Goal: Transaction & Acquisition: Purchase product/service

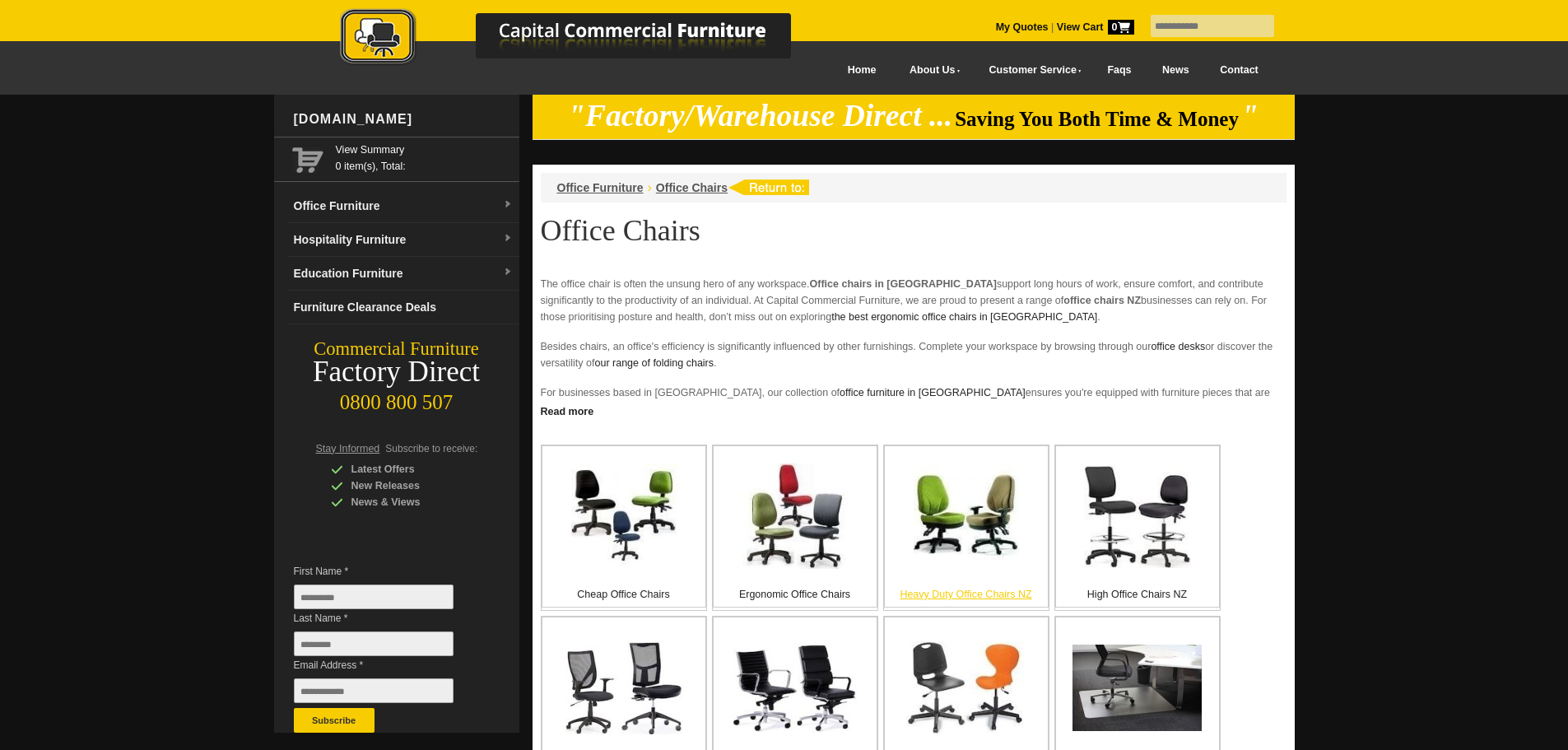
click at [952, 523] on img at bounding box center [966, 517] width 105 height 105
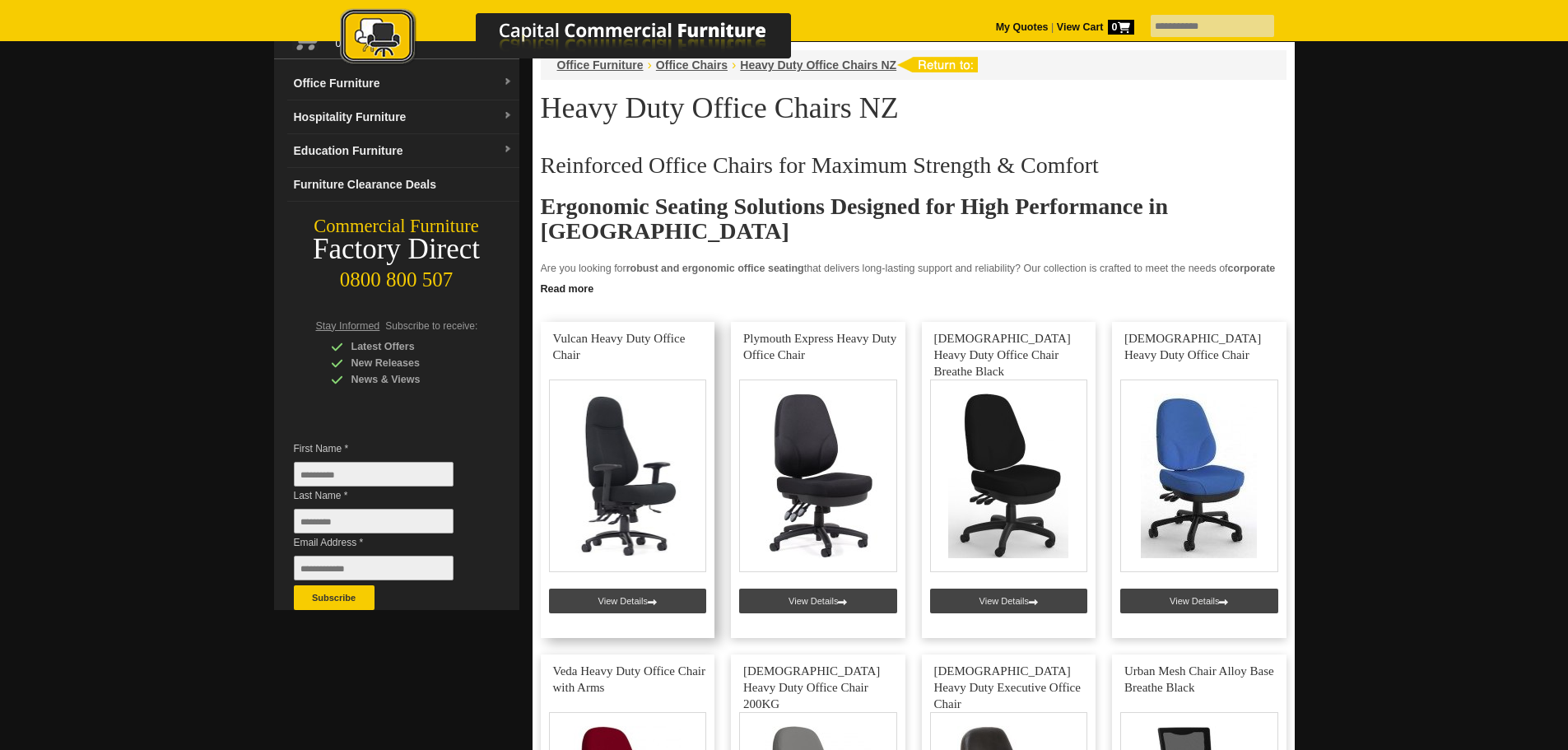
scroll to position [247, 0]
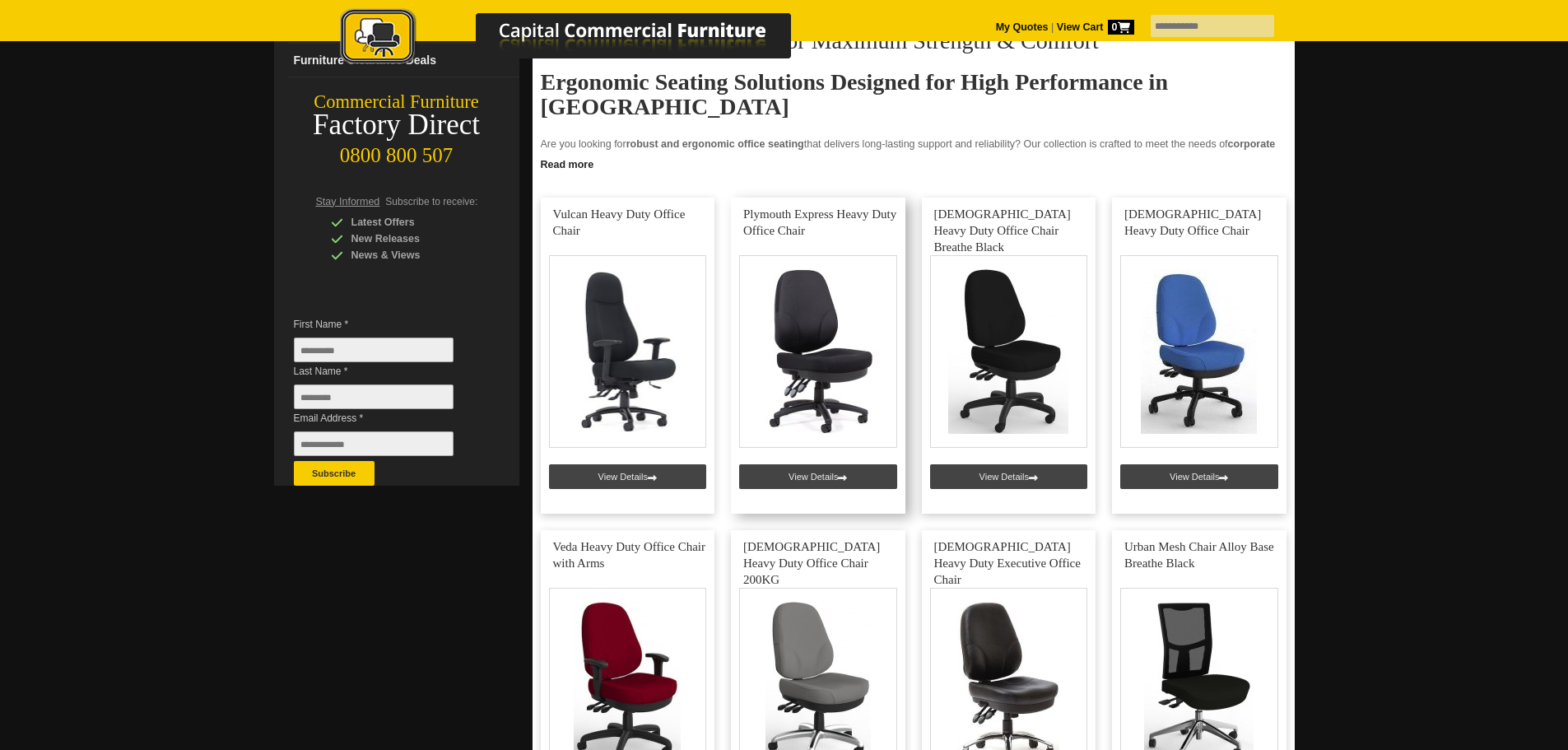
click at [829, 348] on link at bounding box center [818, 356] width 175 height 316
